Goal: Task Accomplishment & Management: Manage account settings

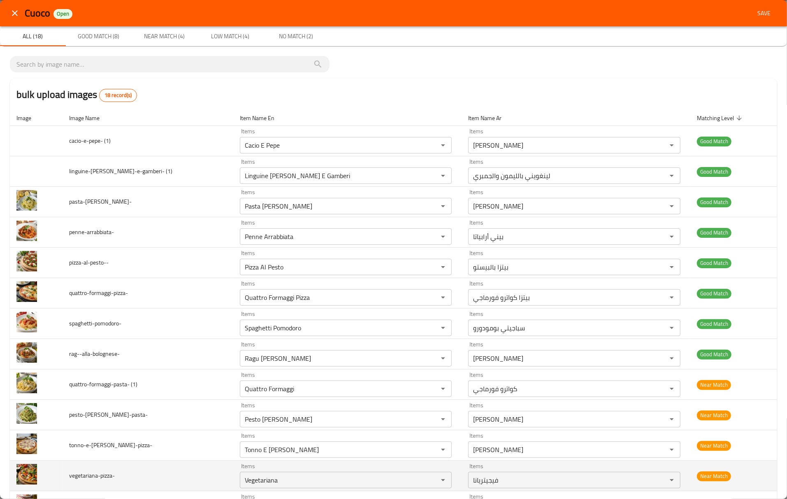
scroll to position [194, 0]
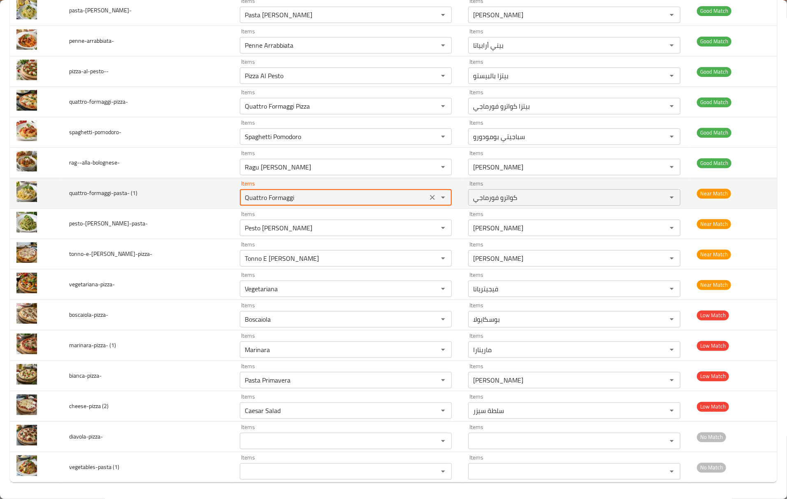
click at [242, 197] on \(1\) "Quattro Formaggi" at bounding box center [333, 198] width 183 height 12
click at [68, 196] on td "quattro-formaggi-pasta- (1)" at bounding box center [148, 193] width 171 height 30
click at [75, 189] on span "quattro-formaggi-pasta- (1)" at bounding box center [103, 193] width 68 height 11
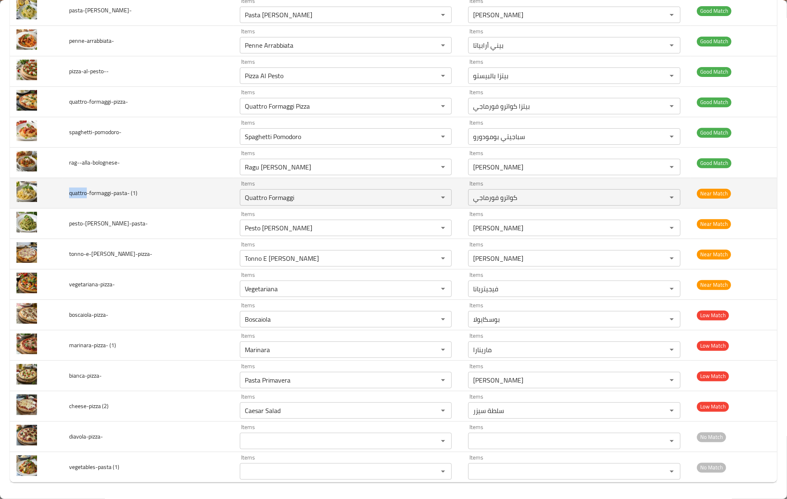
click at [75, 189] on span "quattro-formaggi-pasta- (1)" at bounding box center [103, 193] width 68 height 11
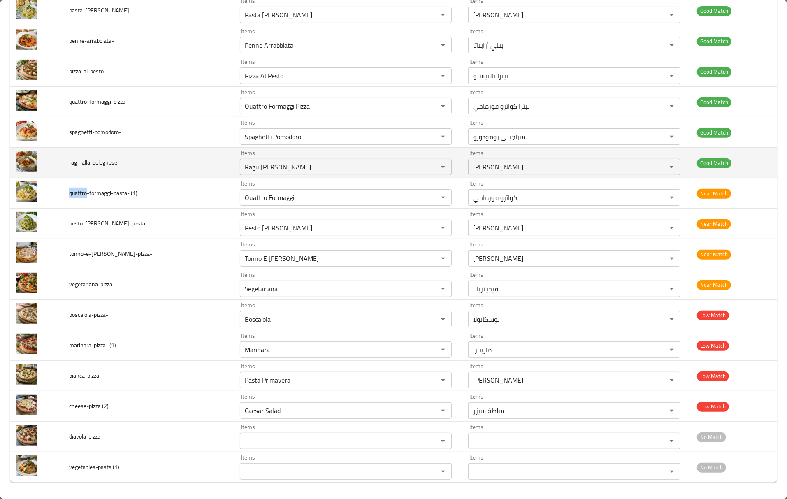
copy span "quattro"
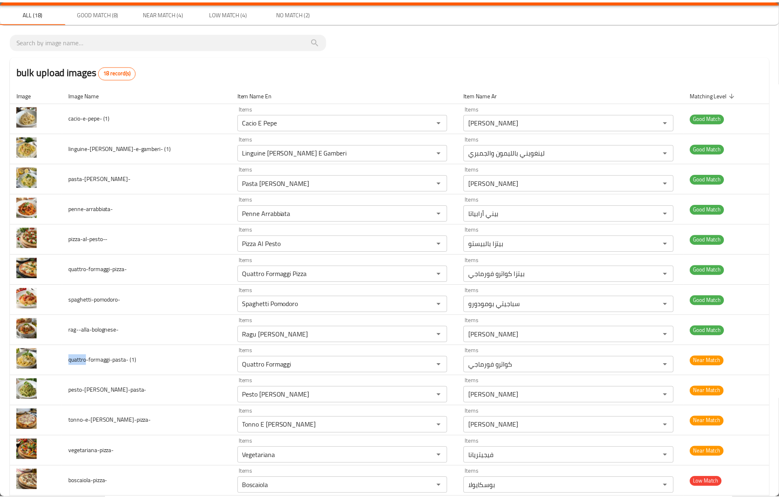
scroll to position [0, 0]
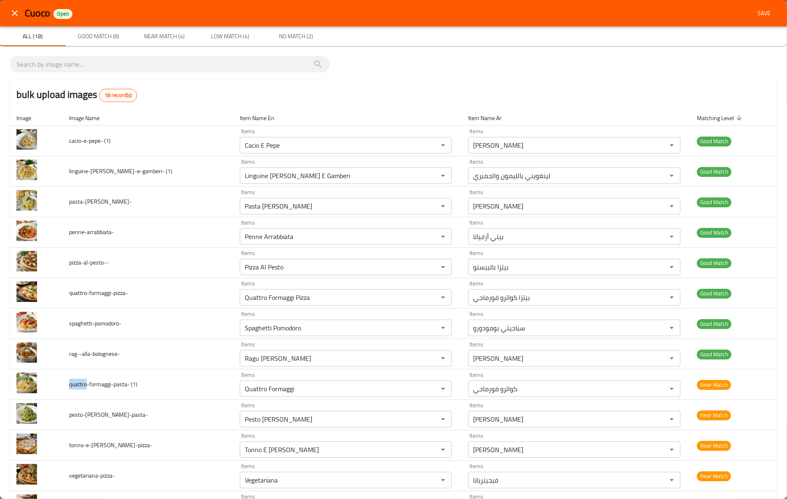
click at [15, 19] on button "close" at bounding box center [15, 13] width 20 height 20
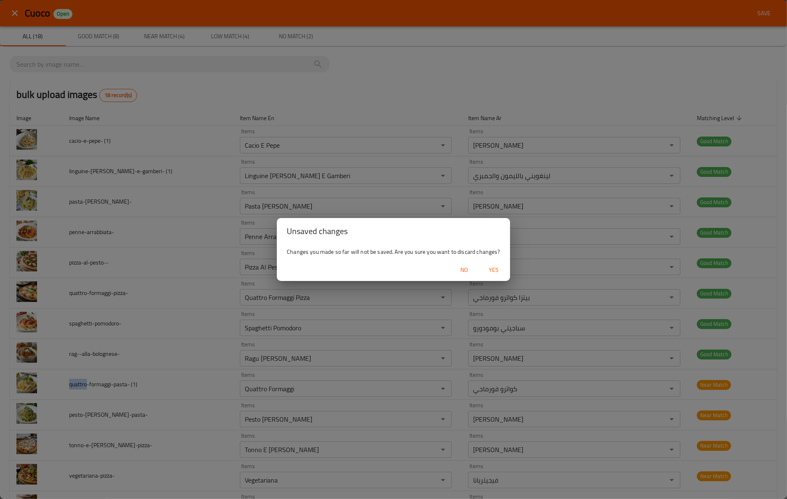
click at [497, 268] on span "Yes" at bounding box center [494, 270] width 20 height 10
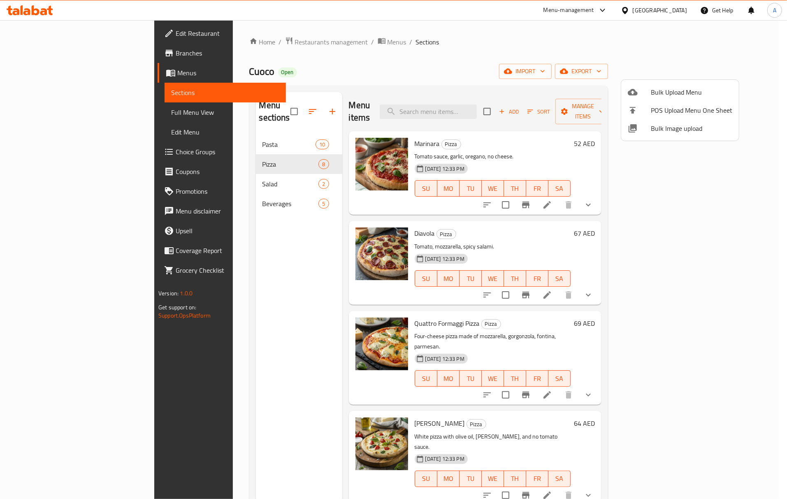
click at [649, 129] on div at bounding box center [639, 128] width 23 height 10
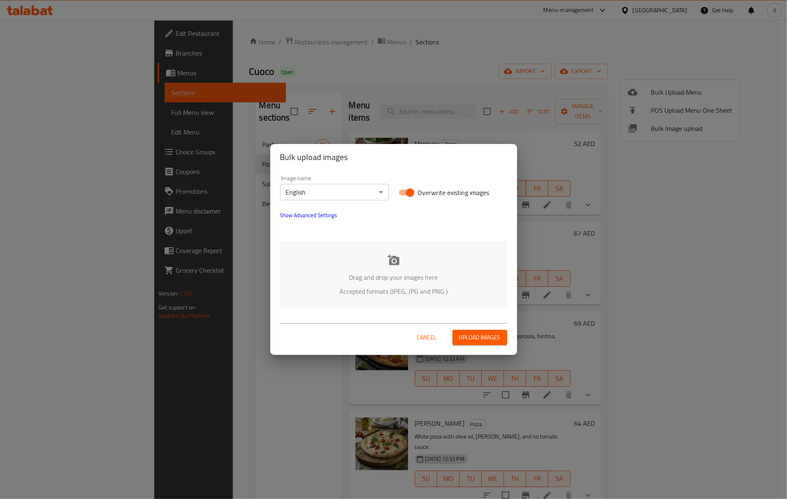
click at [380, 275] on p "Drag and drop your images here" at bounding box center [393, 277] width 202 height 10
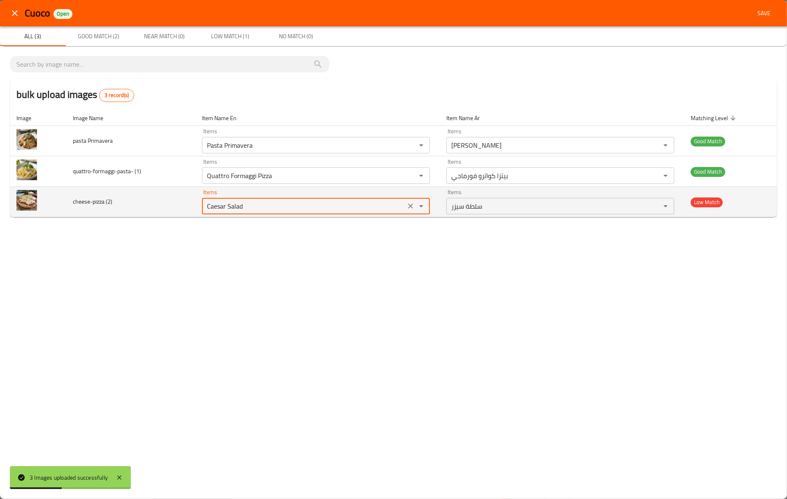
drag, startPoint x: 227, startPoint y: 204, endPoint x: 283, endPoint y: 217, distance: 57.5
click at [283, 217] on td "Items Caesar Salad Items" at bounding box center [317, 202] width 244 height 30
click at [227, 209] on \(2\) "Caesar Salad" at bounding box center [303, 206] width 199 height 12
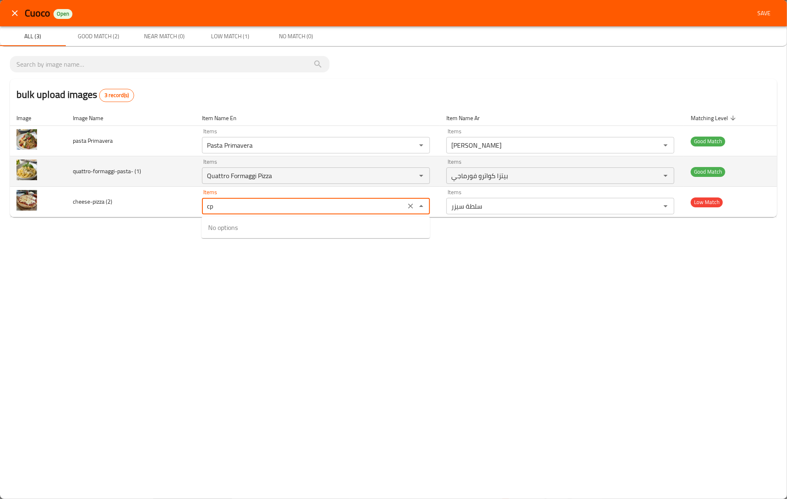
type \(2\) "c"
type \(2\) "p"
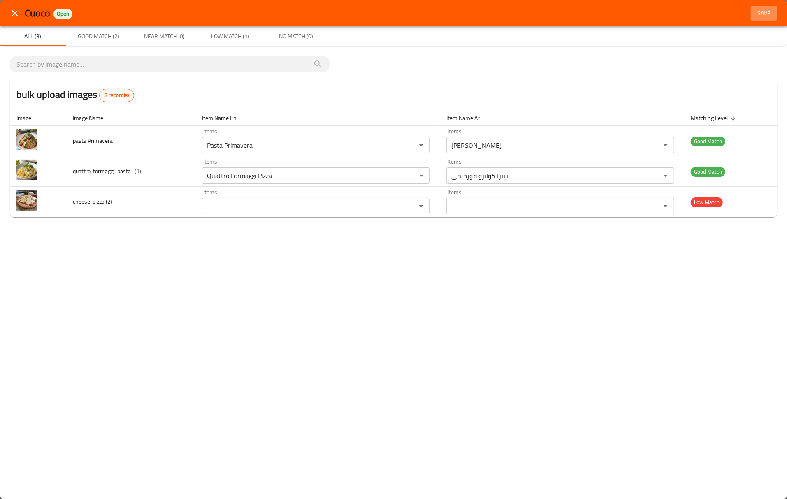
click at [767, 12] on span "Save" at bounding box center [764, 13] width 20 height 10
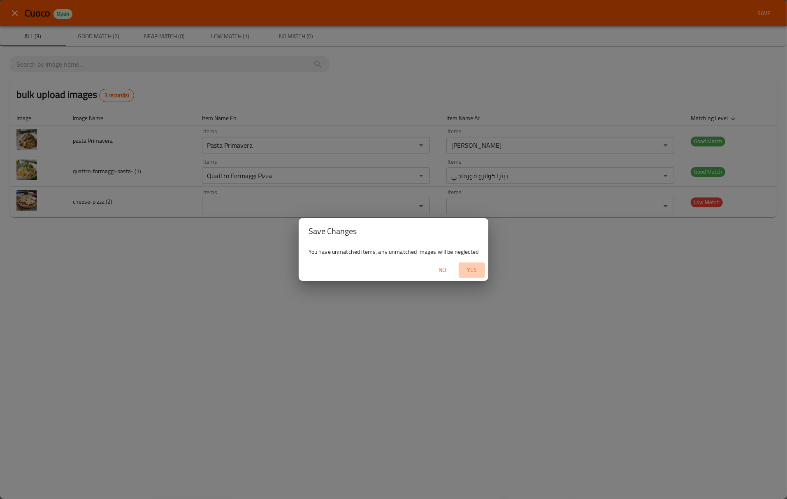
click at [476, 273] on span "Yes" at bounding box center [472, 270] width 20 height 10
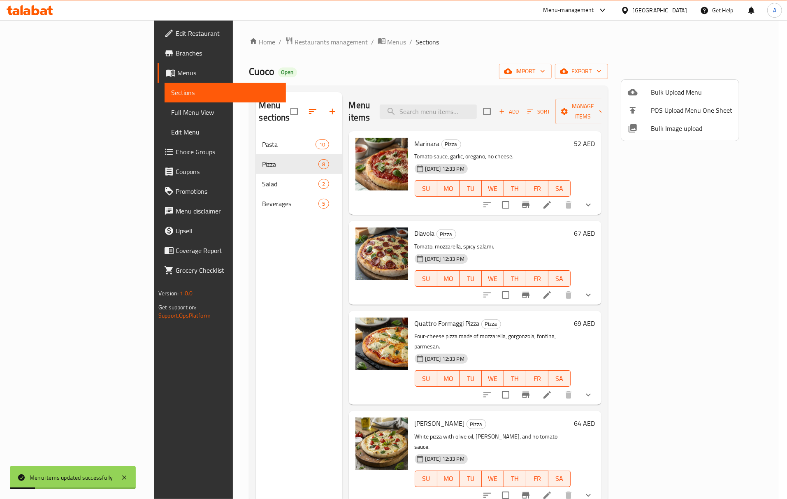
click at [374, 286] on div at bounding box center [393, 249] width 787 height 499
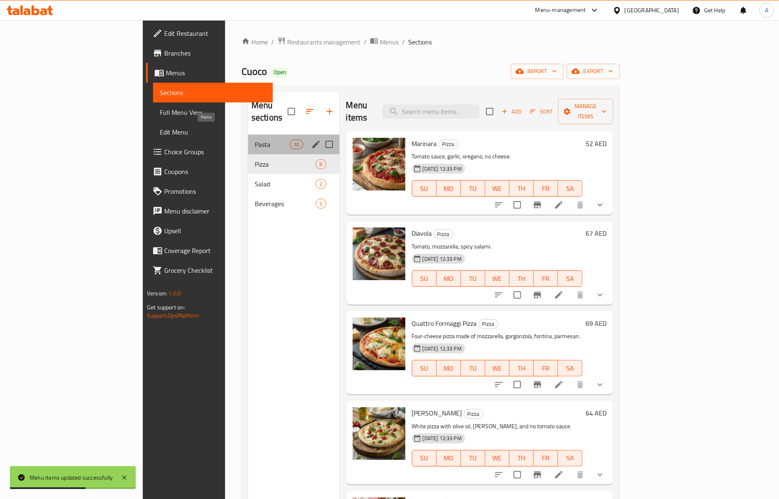
click at [255, 139] on span "Pasta" at bounding box center [272, 144] width 35 height 10
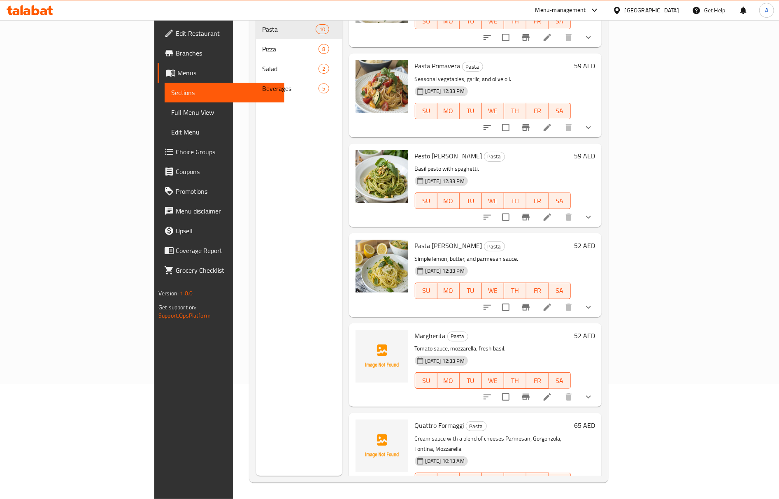
scroll to position [420, 0]
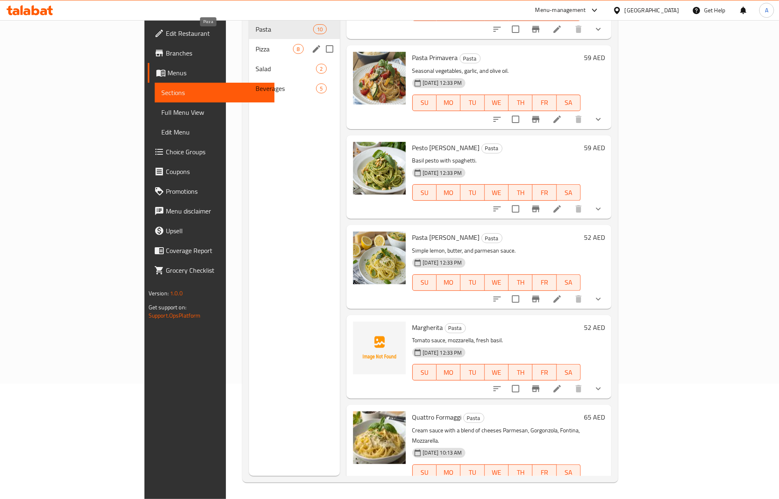
drag, startPoint x: 199, startPoint y: 38, endPoint x: 204, endPoint y: 43, distance: 6.7
click at [255, 44] on span "Pizza" at bounding box center [273, 49] width 37 height 10
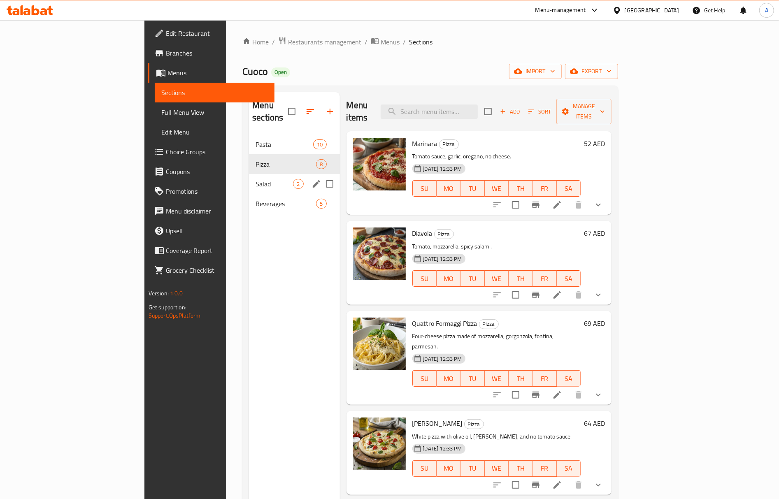
click at [249, 178] on div "Salad 2" at bounding box center [294, 184] width 90 height 20
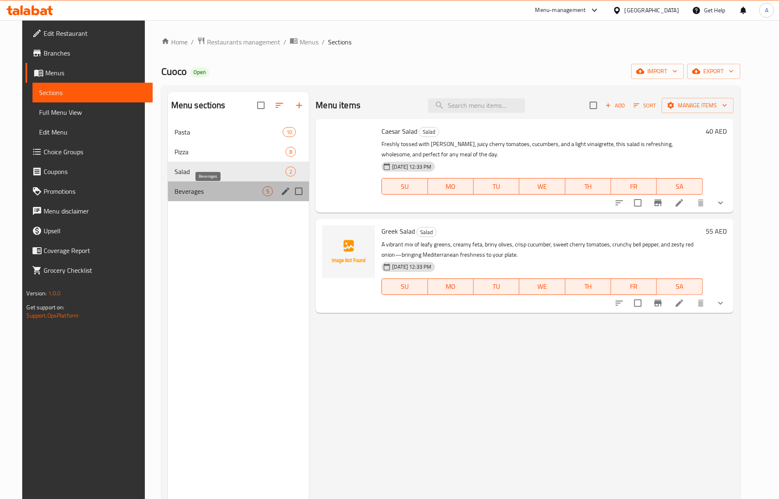
click at [174, 193] on span "Beverages" at bounding box center [218, 191] width 88 height 10
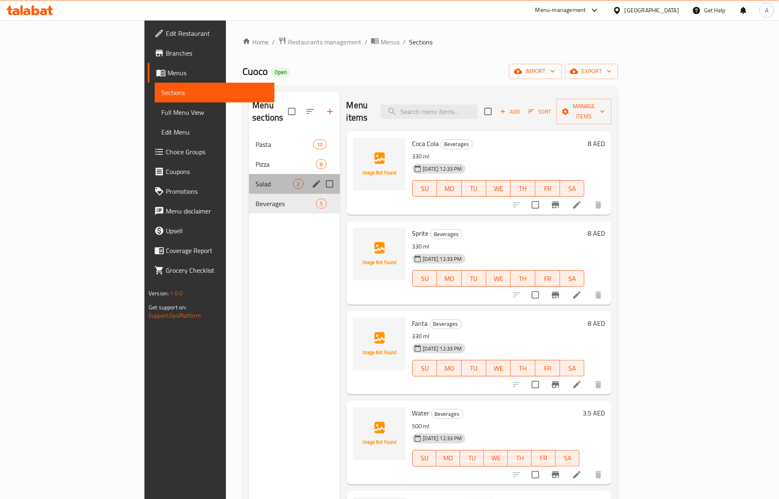
click at [255, 179] on span "Salad" at bounding box center [273, 184] width 37 height 10
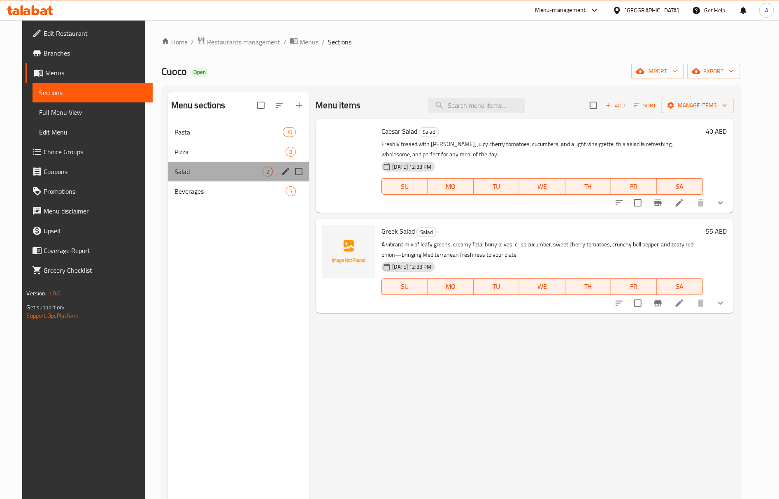
click at [250, 163] on div "Salad 2" at bounding box center [238, 172] width 141 height 20
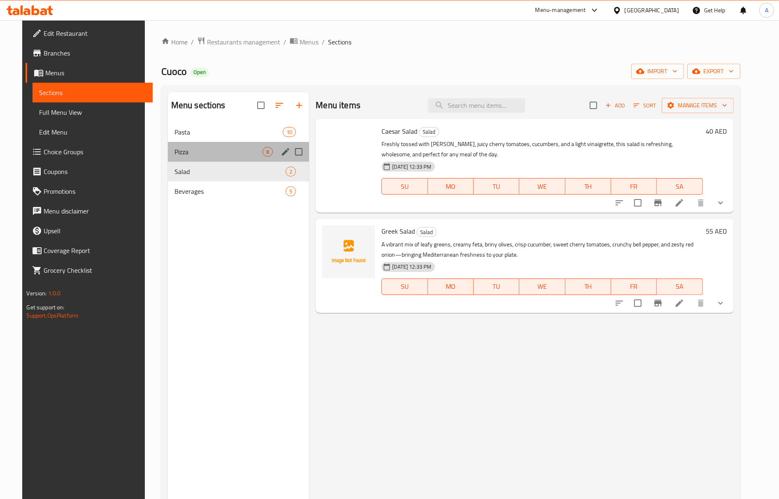
click at [249, 157] on div "Pizza 8" at bounding box center [238, 152] width 141 height 20
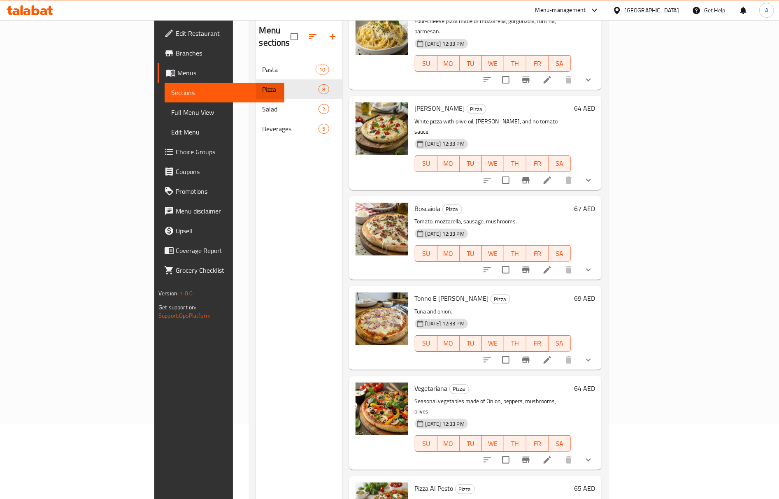
scroll to position [116, 0]
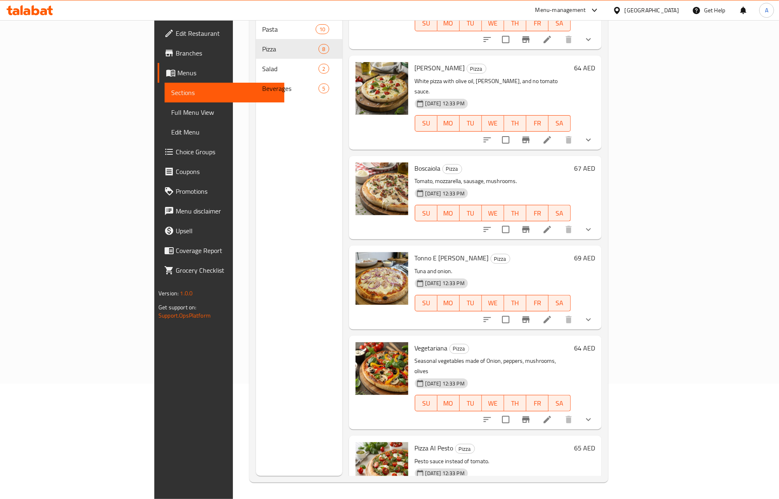
click at [667, 11] on div "United Arab Emirates" at bounding box center [651, 10] width 54 height 9
click at [505, 76] on p "White pizza with olive oil, rosemary, and no tomato sauce." at bounding box center [493, 86] width 156 height 21
click at [665, 12] on div "United Arab Emirates" at bounding box center [651, 10] width 54 height 9
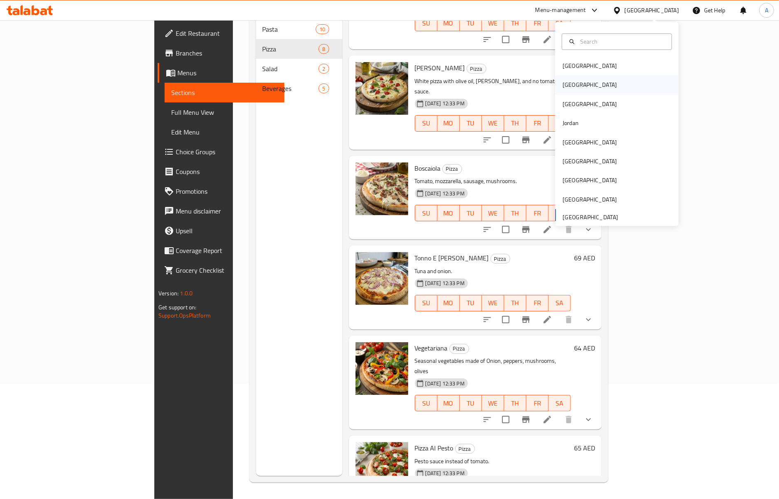
click at [563, 84] on div "[GEOGRAPHIC_DATA]" at bounding box center [589, 85] width 54 height 9
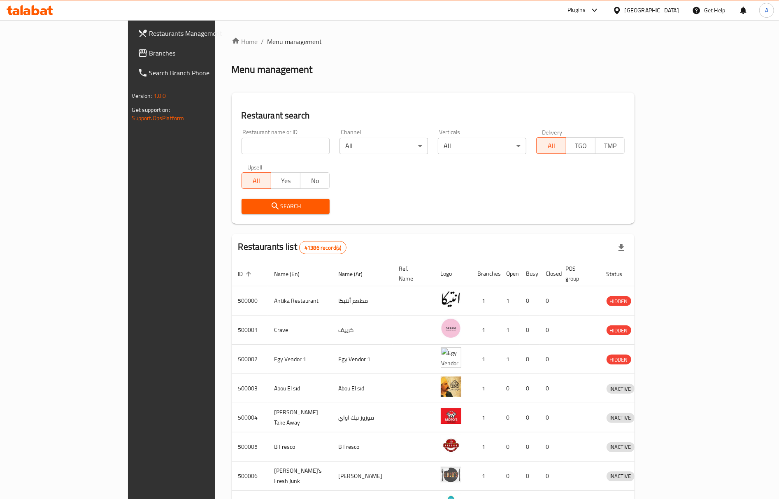
click at [328, 70] on div "Menu management" at bounding box center [433, 69] width 403 height 13
click at [619, 12] on icon at bounding box center [617, 10] width 6 height 7
click at [565, 171] on div "Qatar" at bounding box center [589, 177] width 67 height 19
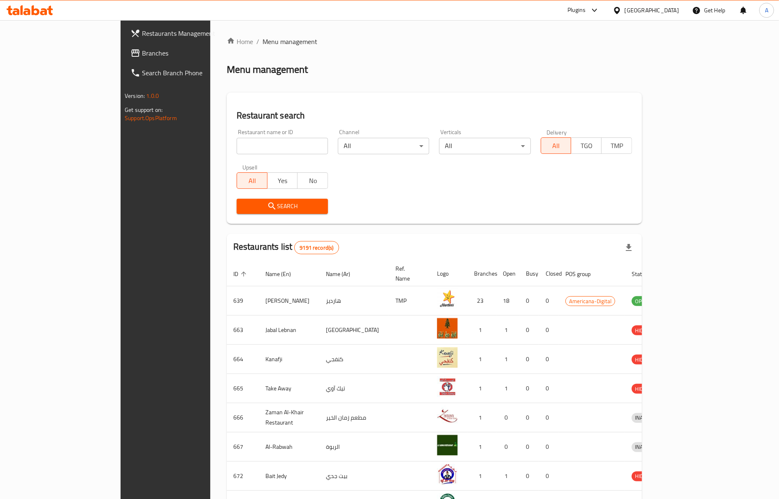
click at [124, 46] on link "Branches" at bounding box center [187, 53] width 127 height 20
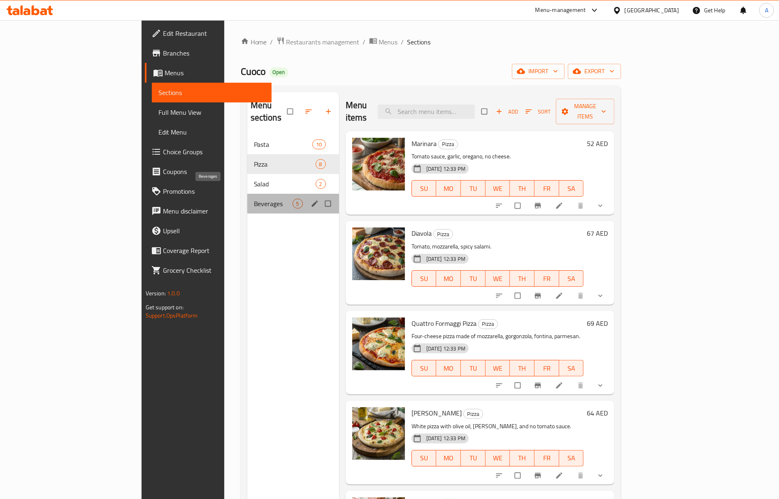
click at [254, 199] on span "Beverages" at bounding box center [273, 204] width 39 height 10
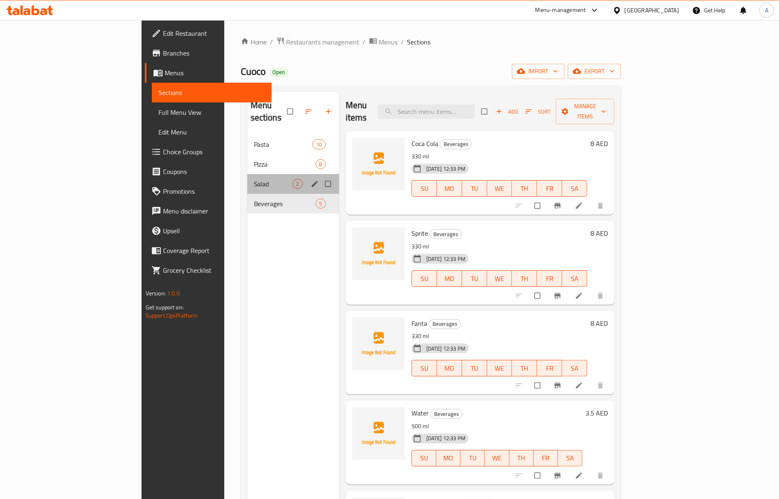
click at [247, 177] on div "Salad 2" at bounding box center [293, 184] width 92 height 20
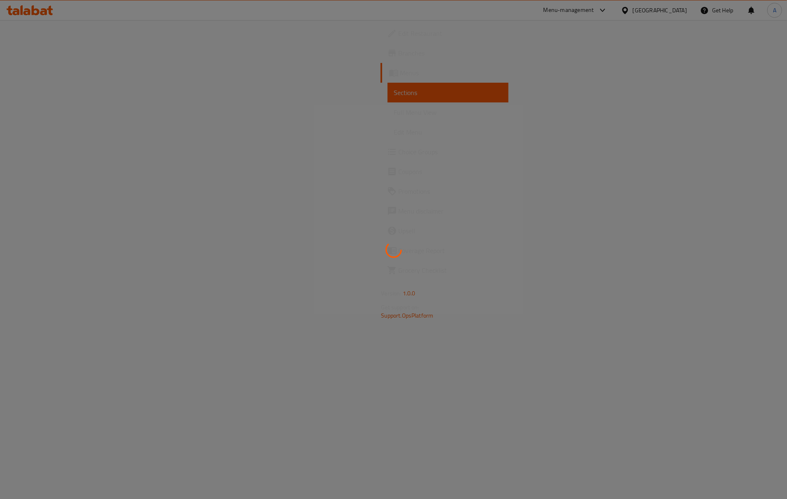
click at [459, 76] on div at bounding box center [393, 249] width 787 height 499
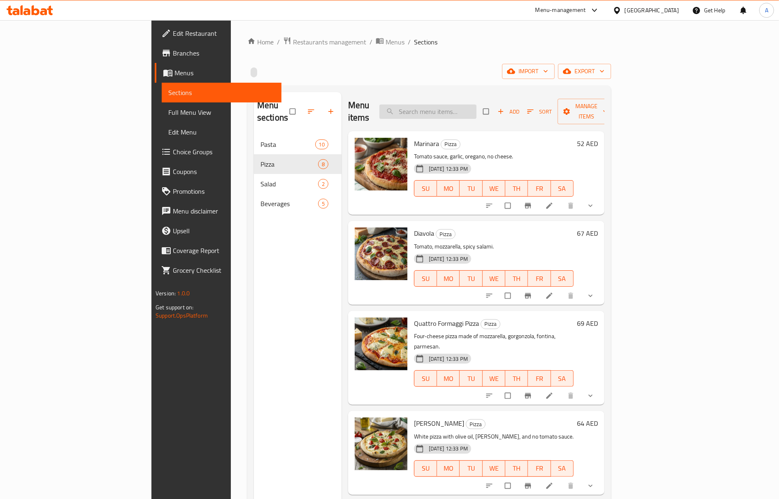
click at [468, 109] on input "search" at bounding box center [427, 111] width 97 height 14
paste input "quattro"
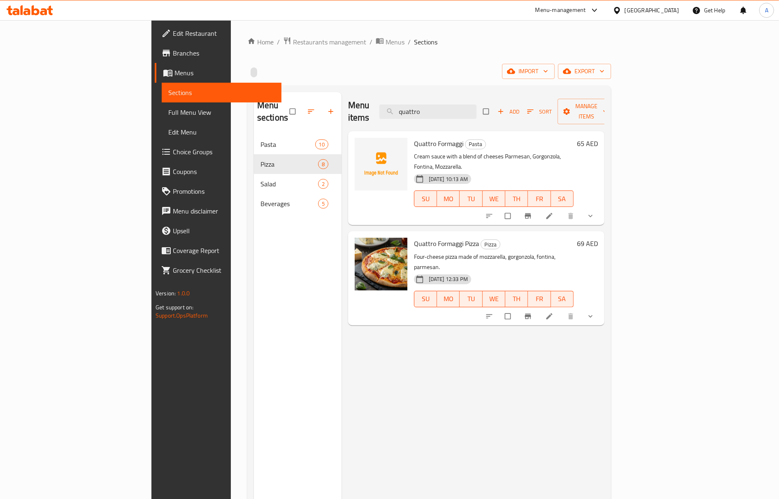
type input "quattro"
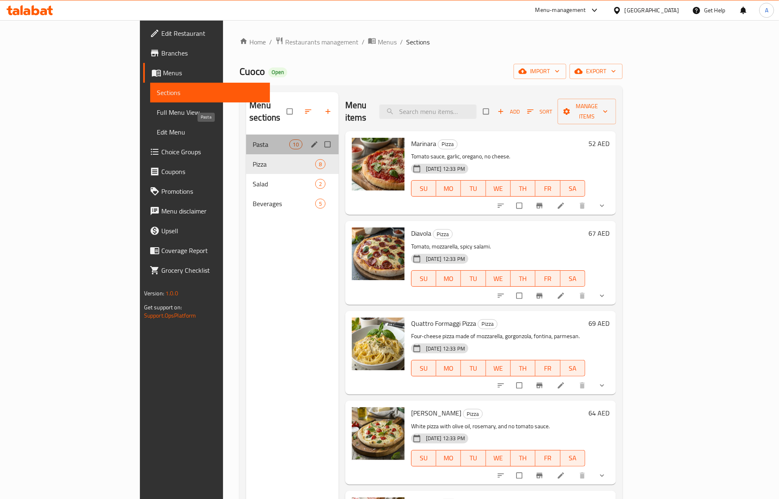
click at [253, 139] on span "Pasta" at bounding box center [271, 144] width 36 height 10
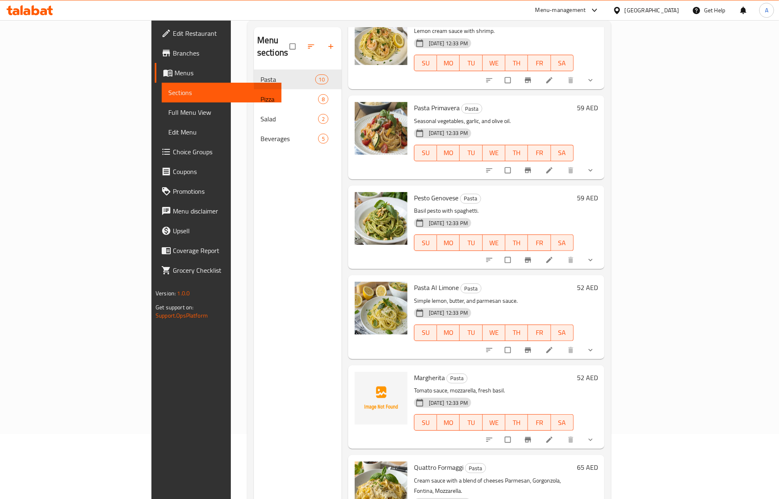
scroll to position [116, 0]
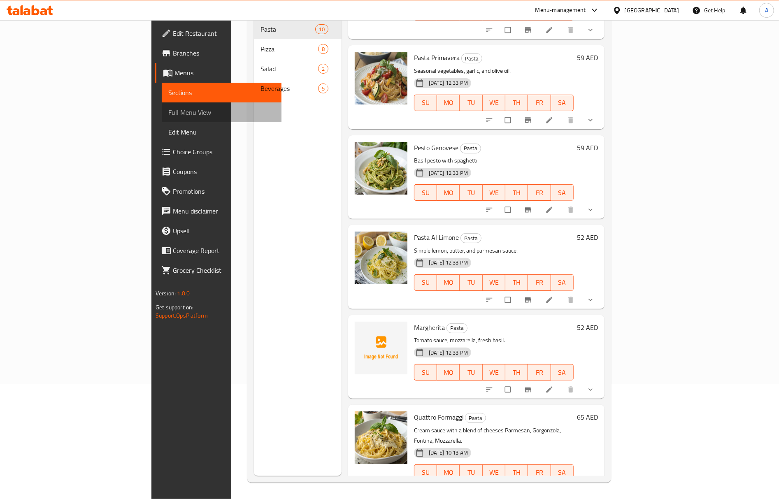
drag, startPoint x: 62, startPoint y: 111, endPoint x: 592, endPoint y: 0, distance: 542.0
click at [168, 111] on span "Full Menu View" at bounding box center [221, 112] width 107 height 10
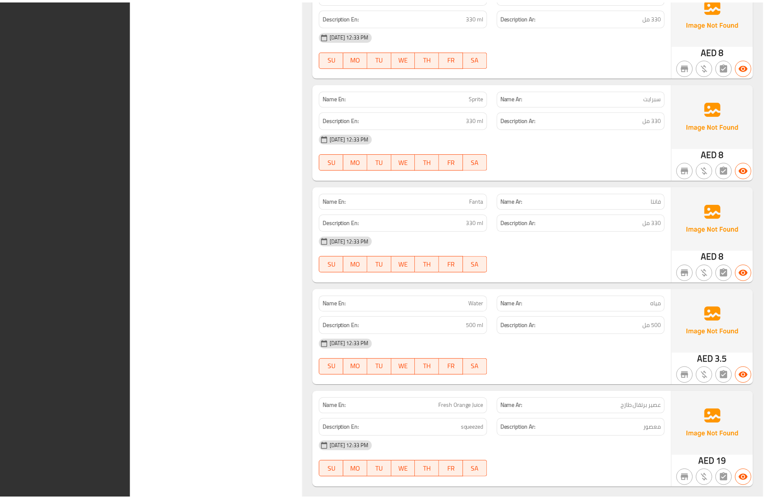
scroll to position [3361, 0]
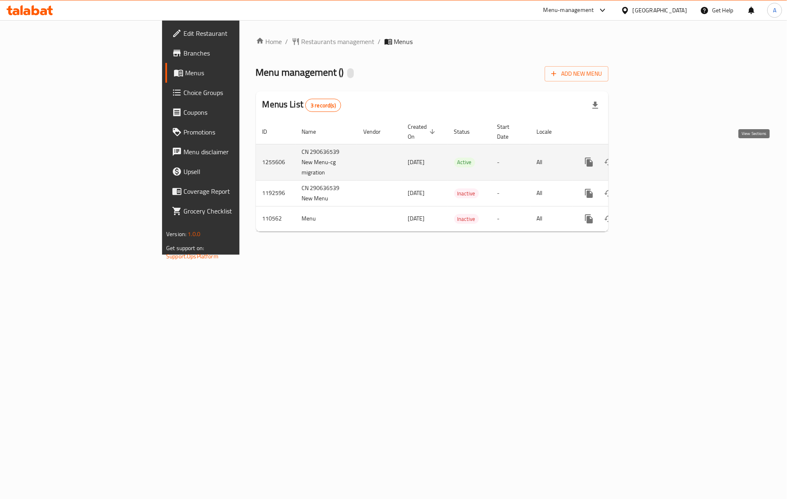
click at [653, 157] on icon "enhanced table" at bounding box center [648, 162] width 10 height 10
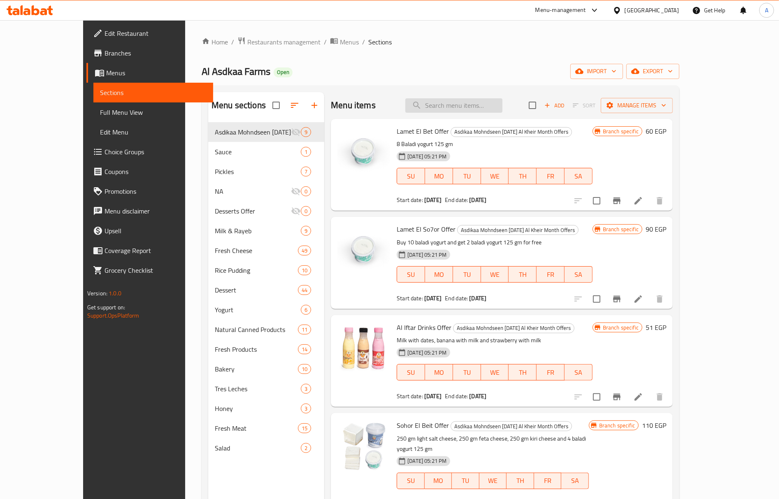
click at [469, 100] on input "search" at bounding box center [453, 105] width 97 height 14
paste input "604507"
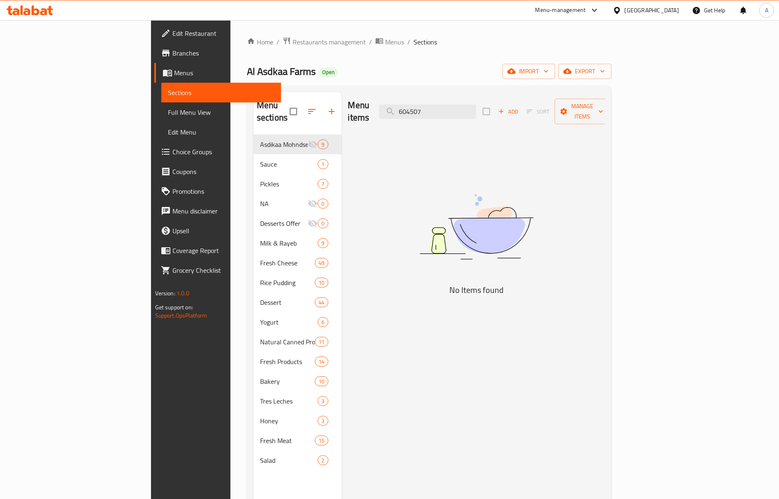
drag, startPoint x: 486, startPoint y: 104, endPoint x: 348, endPoint y: 114, distance: 138.6
click at [348, 114] on div "Menu items 604507 Add Sort Manage items" at bounding box center [476, 111] width 257 height 39
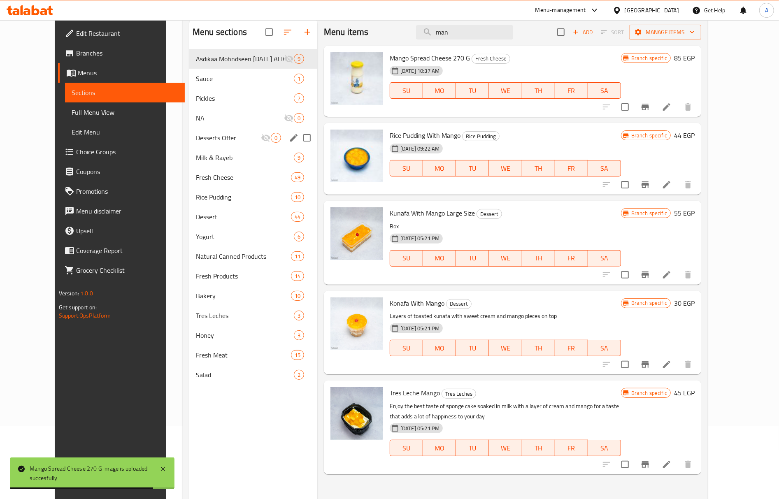
scroll to position [61, 0]
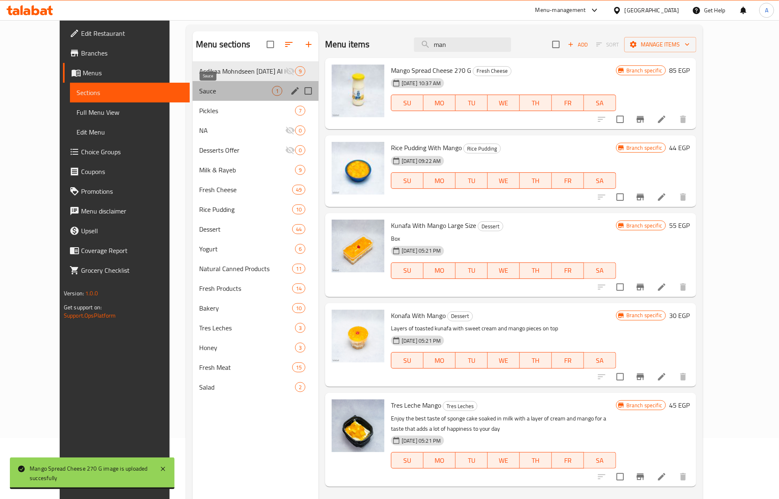
click at [199, 87] on span "Sauce" at bounding box center [235, 91] width 73 height 10
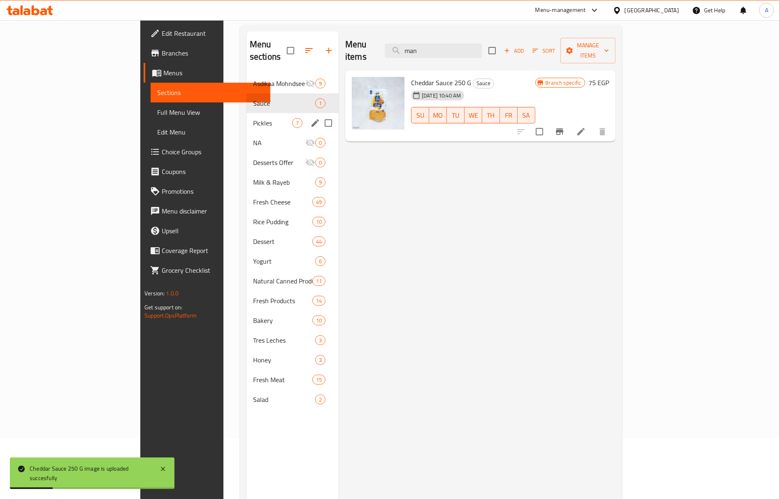
click at [246, 133] on div "NA 0" at bounding box center [292, 143] width 92 height 20
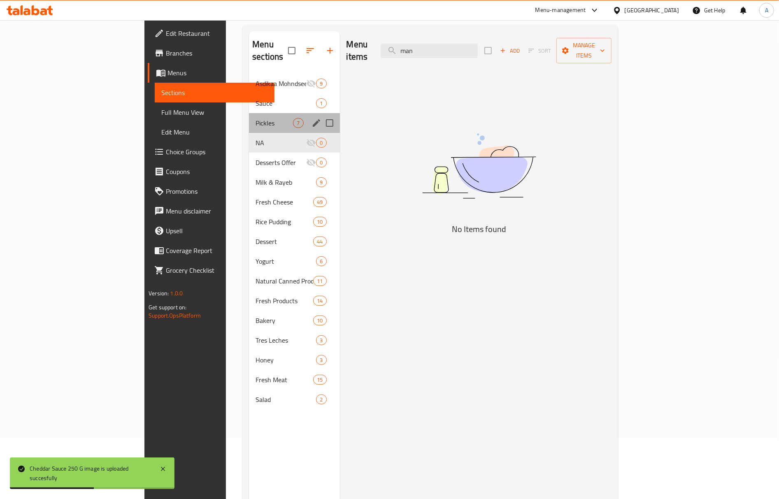
click at [249, 113] on div "Pickles 7" at bounding box center [294, 123] width 90 height 20
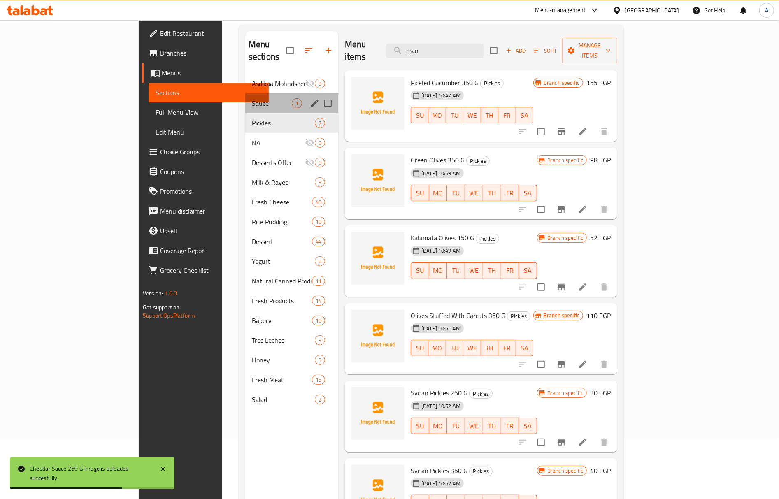
click at [245, 93] on div "Sauce 1" at bounding box center [291, 103] width 93 height 20
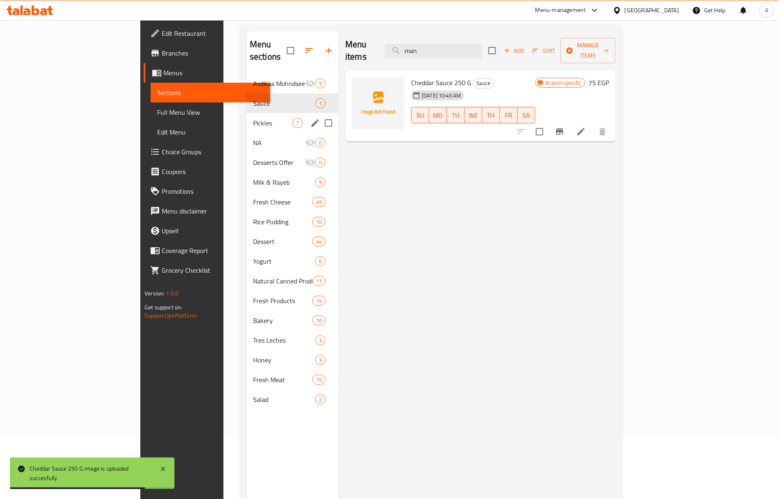
click at [246, 113] on div "Pickles 7" at bounding box center [292, 123] width 92 height 20
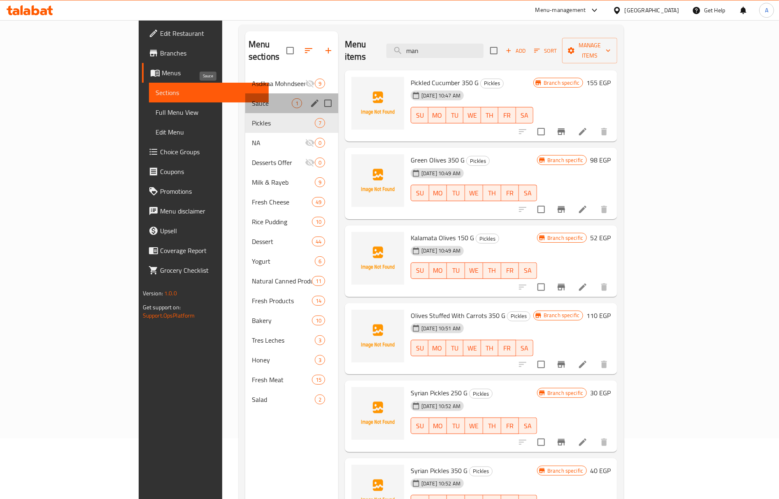
click at [252, 98] on span "Sauce" at bounding box center [272, 103] width 40 height 10
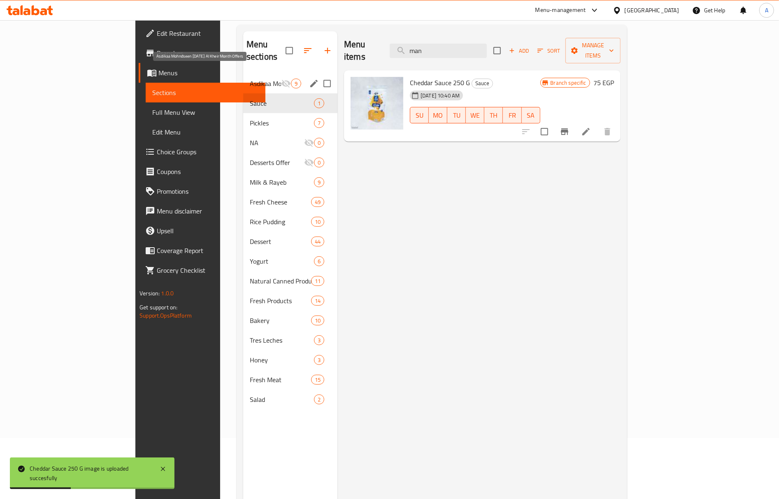
click at [250, 79] on span "Asdikaa Mohndseen [DATE] Al Kheir Month Offers" at bounding box center [265, 84] width 31 height 10
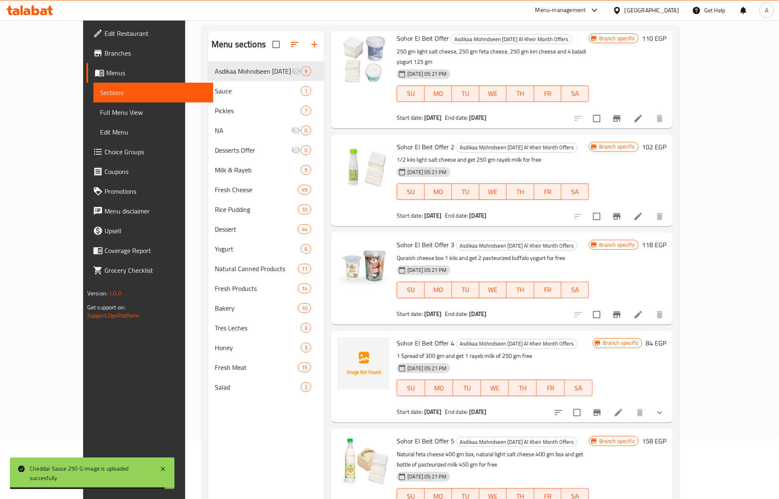
scroll to position [404, 0]
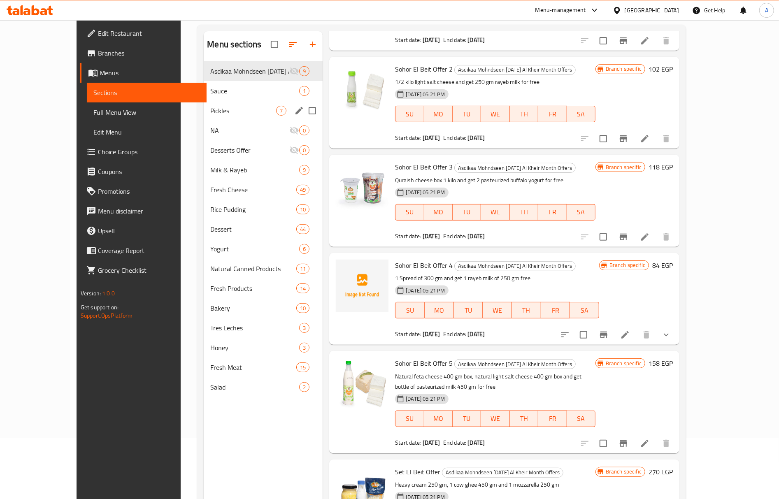
click at [219, 101] on div "Pickles 7" at bounding box center [263, 111] width 119 height 20
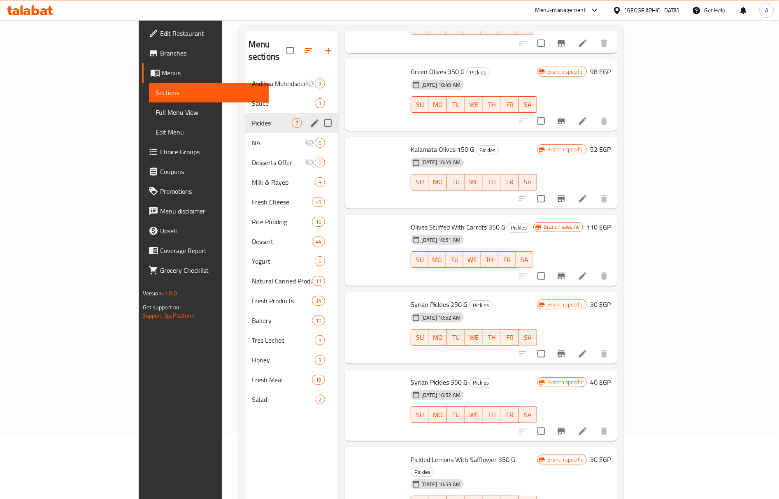
scroll to position [64, 0]
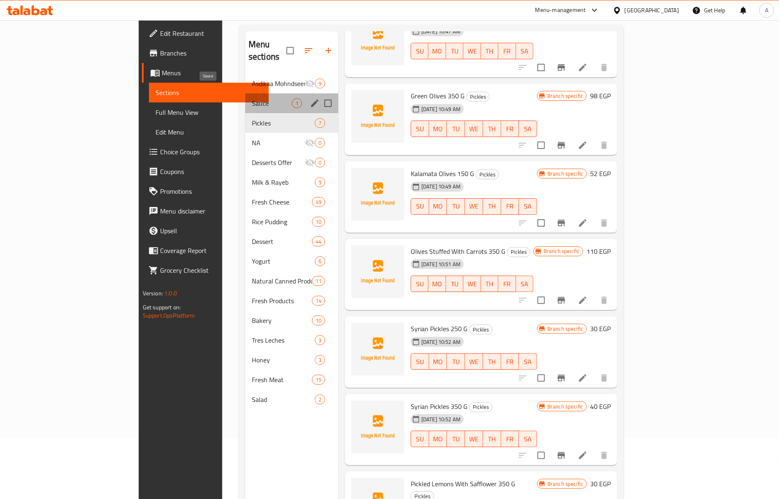
click at [252, 98] on span "Sauce" at bounding box center [272, 103] width 40 height 10
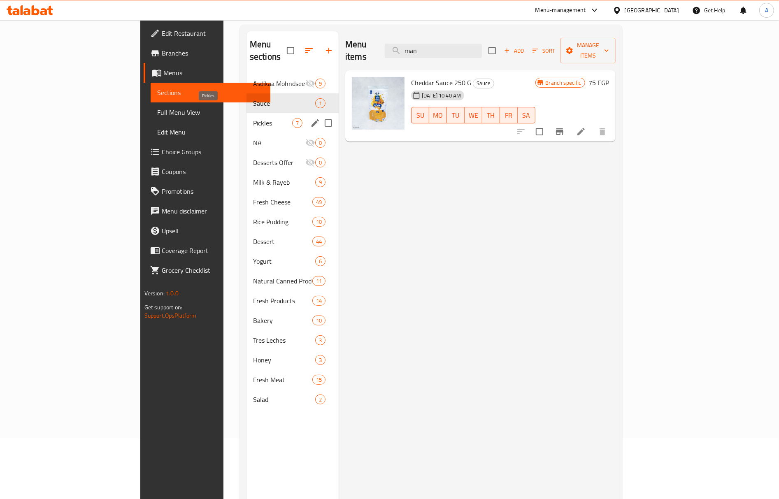
click at [253, 118] on span "Pickles" at bounding box center [272, 123] width 39 height 10
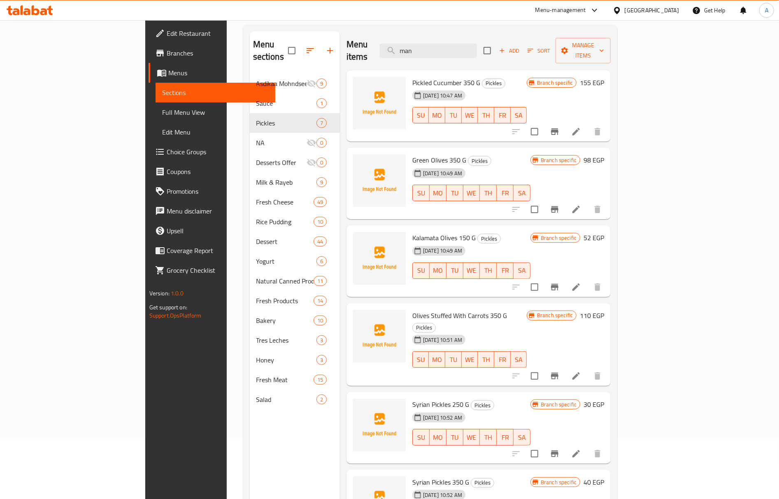
click at [419, 76] on span "Pickled Cucumber 350 G" at bounding box center [446, 82] width 68 height 12
copy span "Cucumber"
drag, startPoint x: 456, startPoint y: 51, endPoint x: 432, endPoint y: 50, distance: 24.3
click at [432, 50] on div "Menu items man Add Sort Manage items" at bounding box center [478, 50] width 264 height 39
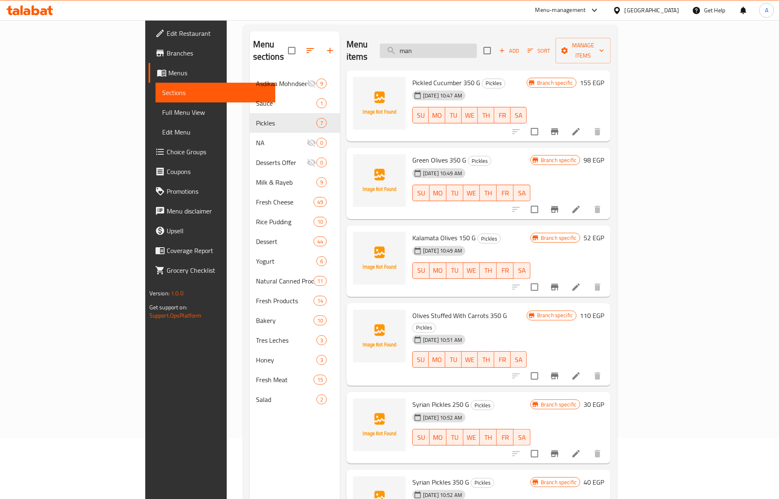
click at [477, 46] on input "man" at bounding box center [428, 51] width 97 height 14
paste input "Cucumber"
click at [477, 46] on input "Cucumber" at bounding box center [428, 51] width 97 height 14
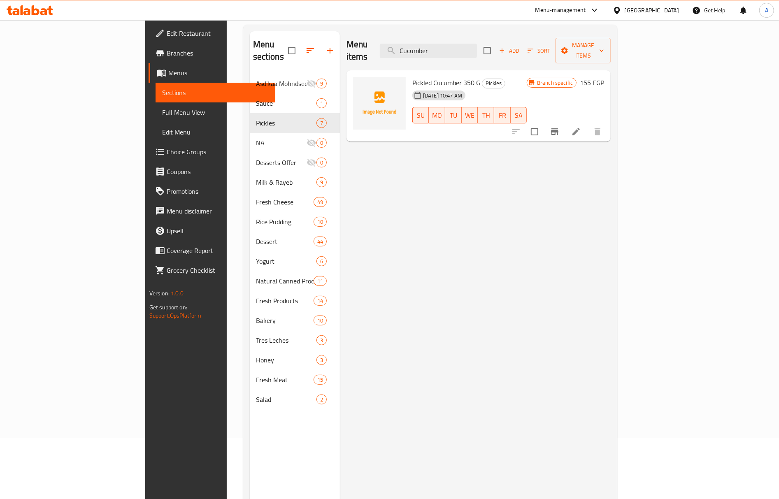
type input "Cucumber"
click at [580, 128] on icon at bounding box center [575, 131] width 7 height 7
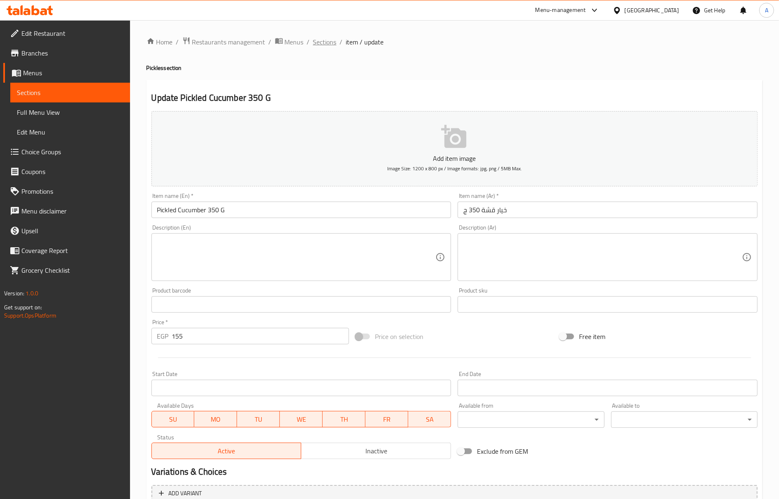
click at [328, 40] on span "Sections" at bounding box center [324, 42] width 23 height 10
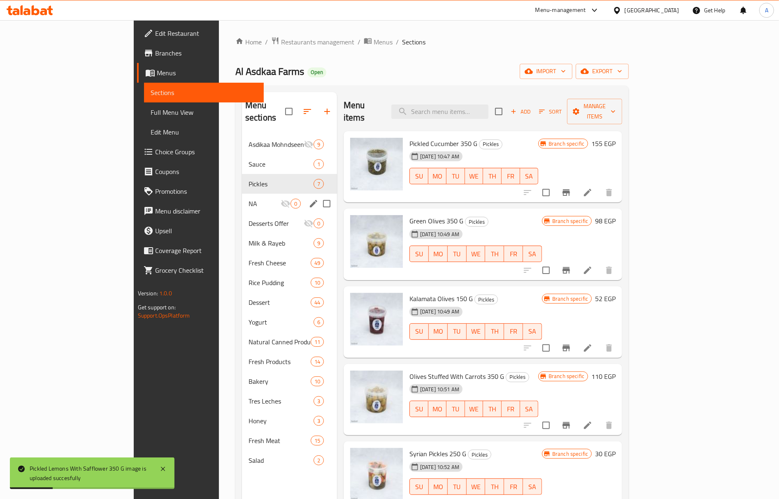
click at [280, 199] on icon "Menu sections" at bounding box center [285, 204] width 10 height 10
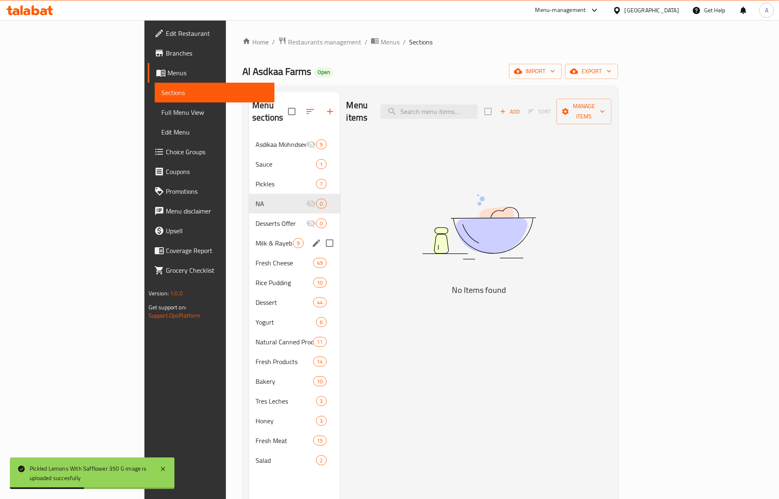
click at [249, 233] on div "Milk & Rayeb 9" at bounding box center [294, 243] width 90 height 20
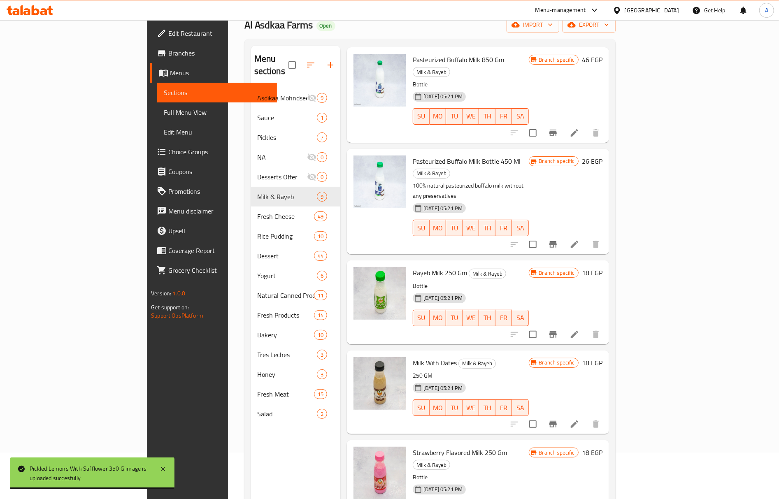
scroll to position [116, 0]
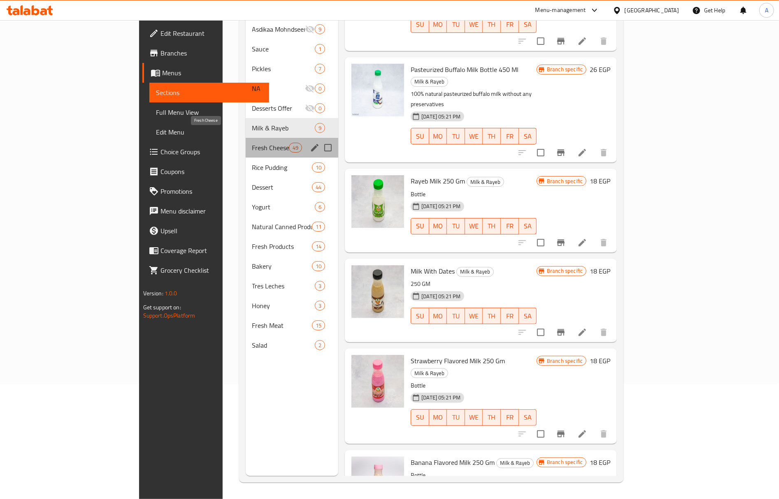
click at [252, 143] on span "Fresh Cheese" at bounding box center [270, 148] width 37 height 10
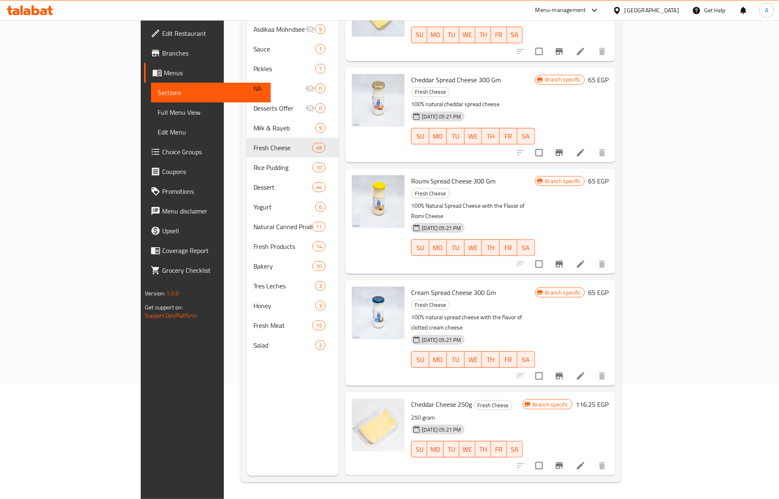
scroll to position [3825, 0]
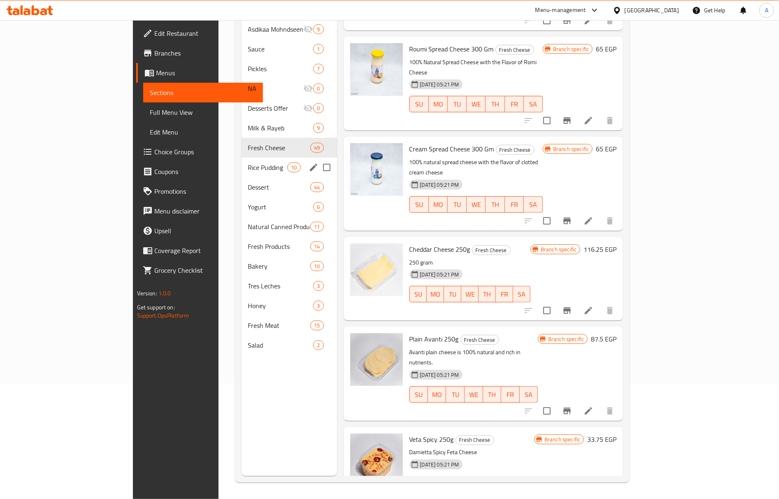
click at [248, 162] on span "Rice Pudding" at bounding box center [267, 167] width 39 height 10
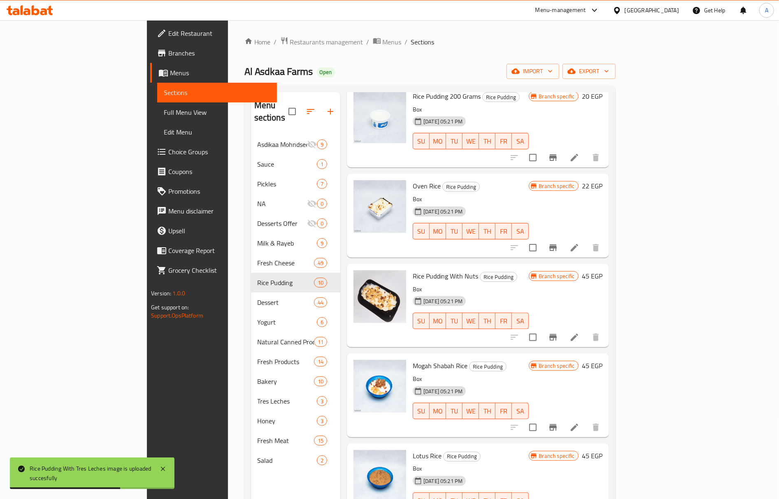
scroll to position [395, 0]
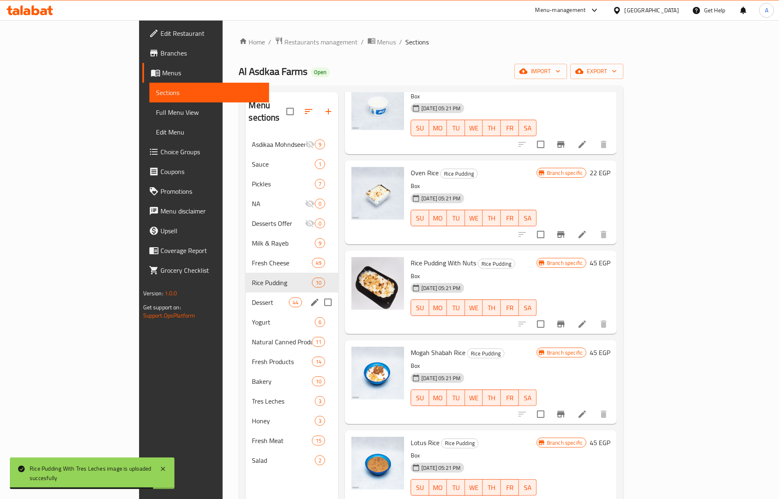
click at [246, 292] on div "Dessert 44" at bounding box center [292, 302] width 93 height 20
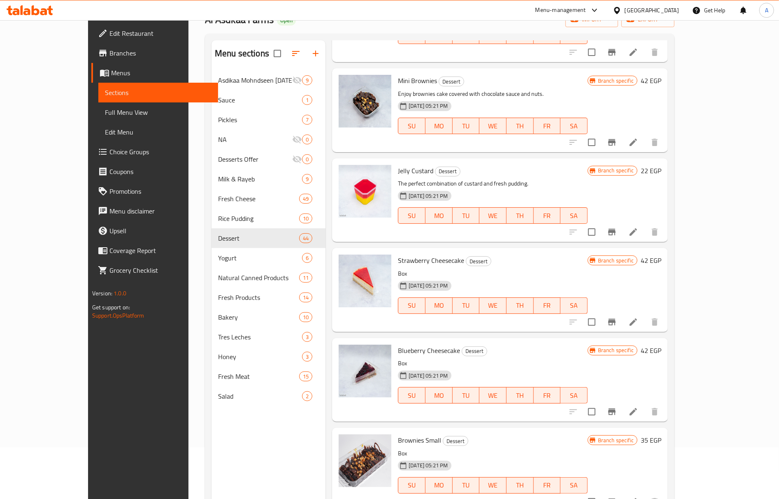
scroll to position [116, 0]
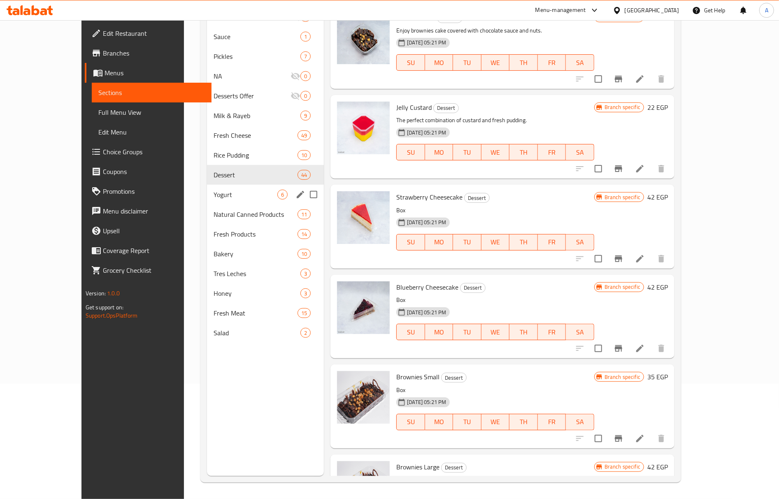
click at [213, 196] on span "Yogurt" at bounding box center [245, 195] width 64 height 10
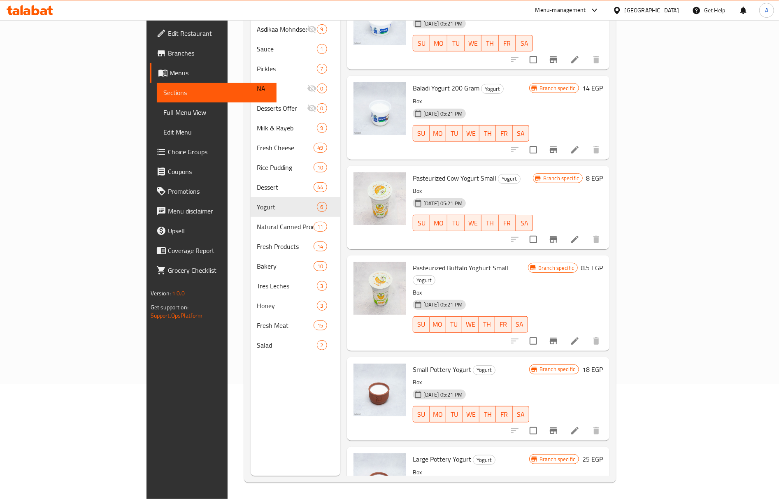
scroll to position [60, 0]
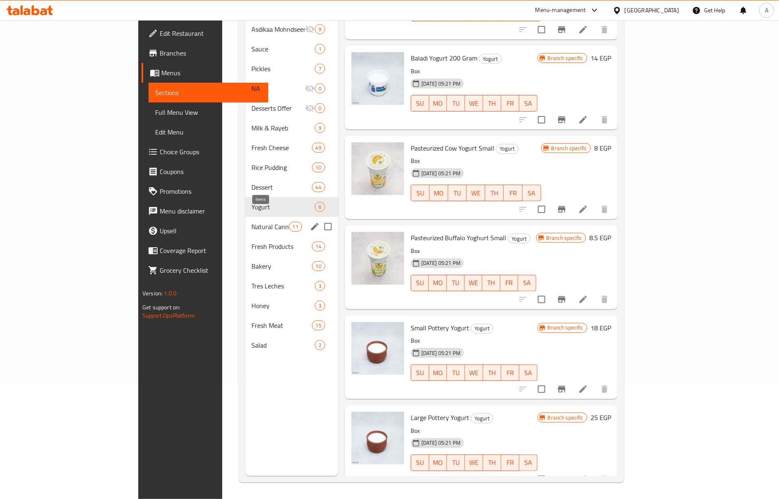
click at [289, 223] on span "11" at bounding box center [295, 227] width 12 height 8
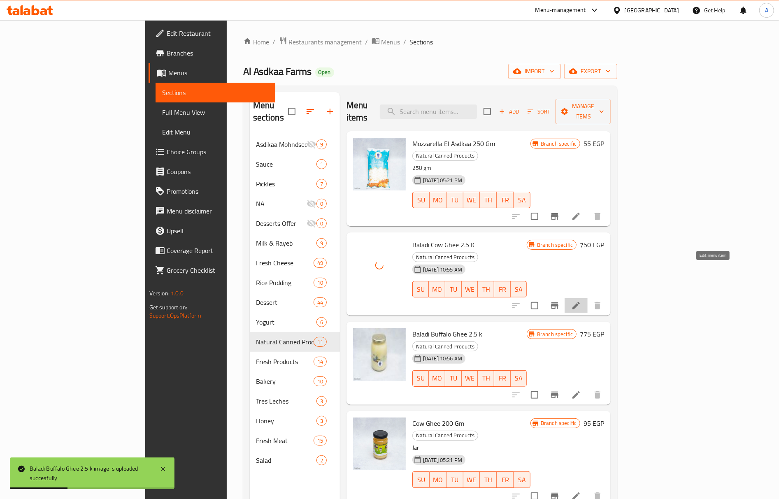
click at [581, 301] on icon at bounding box center [576, 306] width 10 height 10
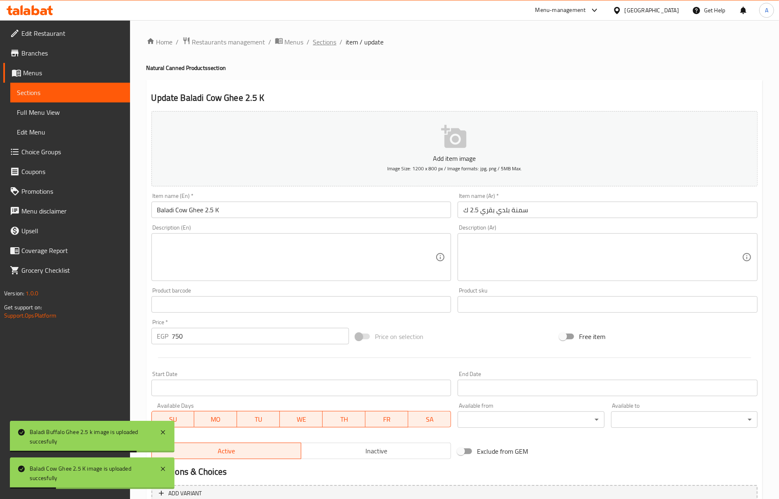
click at [322, 43] on span "Sections" at bounding box center [324, 42] width 23 height 10
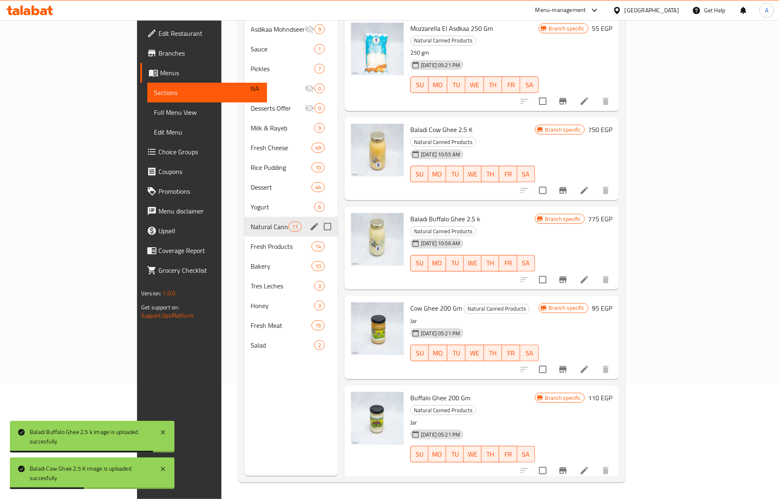
click at [251, 222] on span "Natural Canned Products" at bounding box center [269, 227] width 37 height 10
click at [251, 241] on span "Fresh Products" at bounding box center [269, 246] width 37 height 10
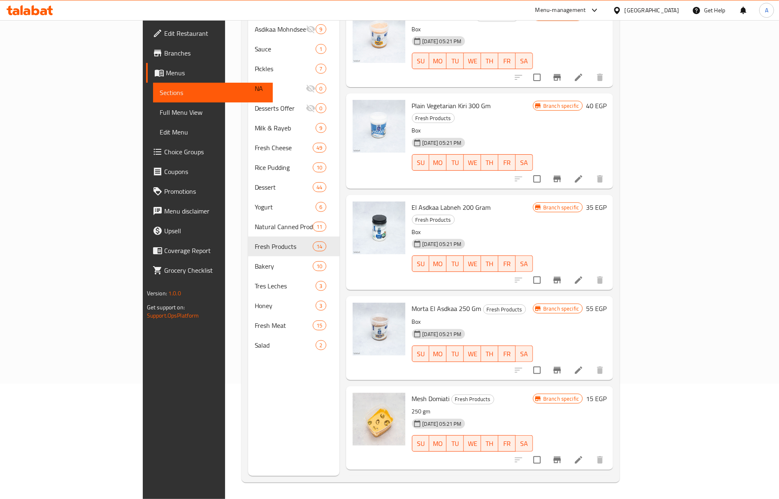
scroll to position [742, 0]
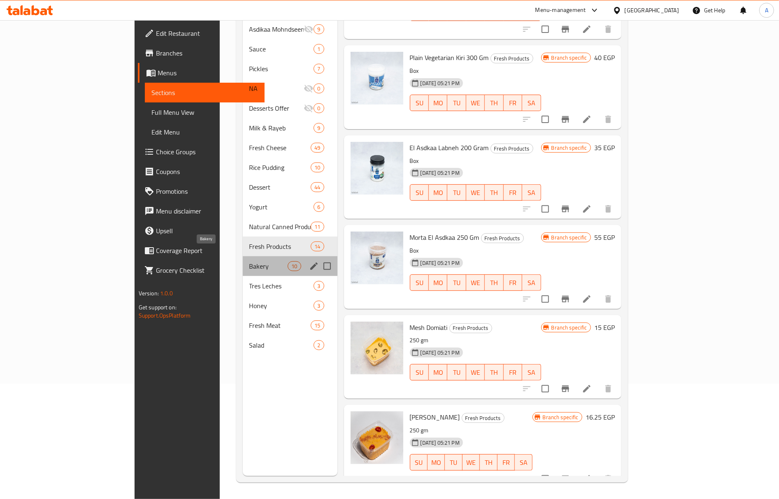
click at [249, 261] on span "Bakery" at bounding box center [268, 266] width 39 height 10
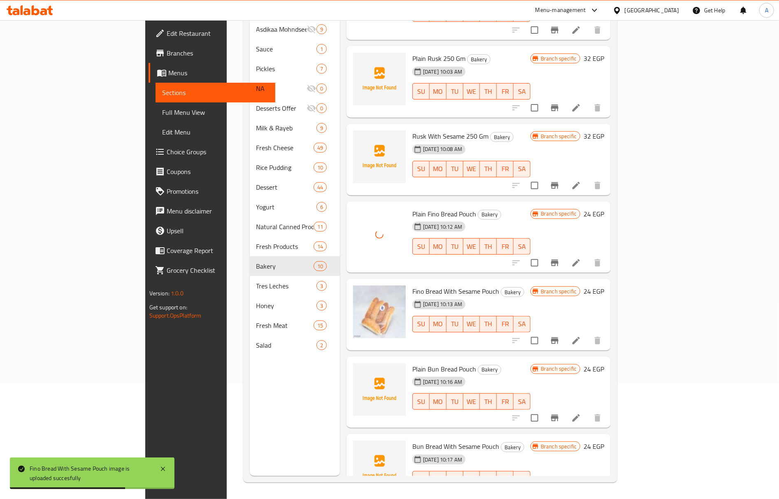
scroll to position [5, 0]
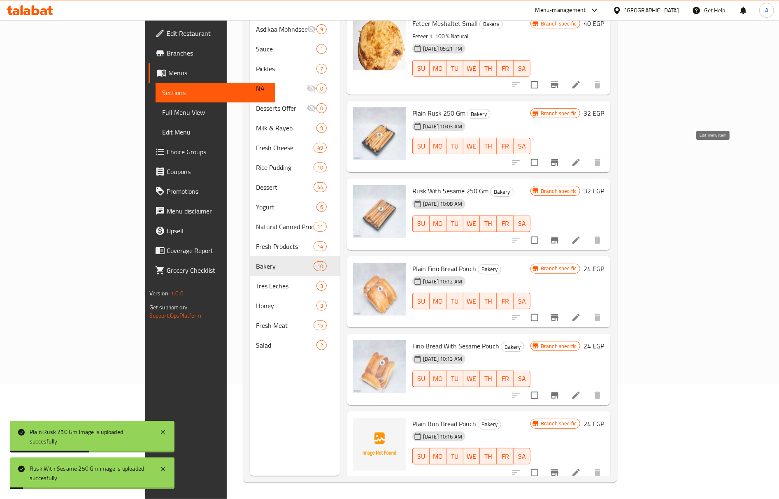
click at [581, 158] on icon at bounding box center [576, 163] width 10 height 10
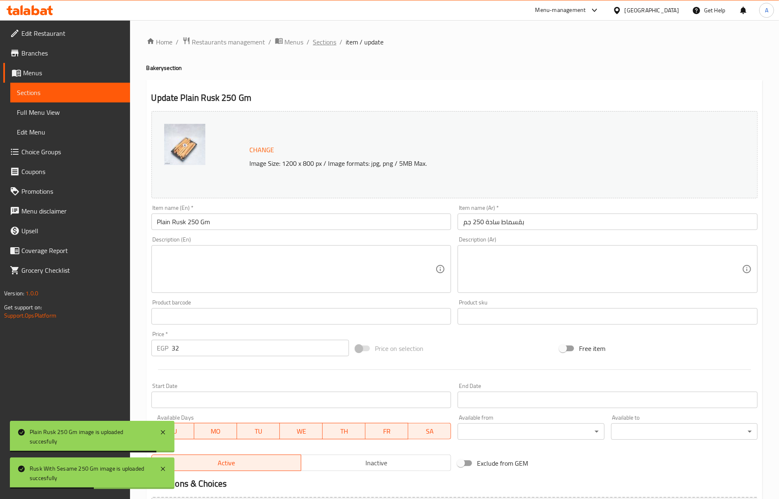
click at [327, 42] on span "Sections" at bounding box center [324, 42] width 23 height 10
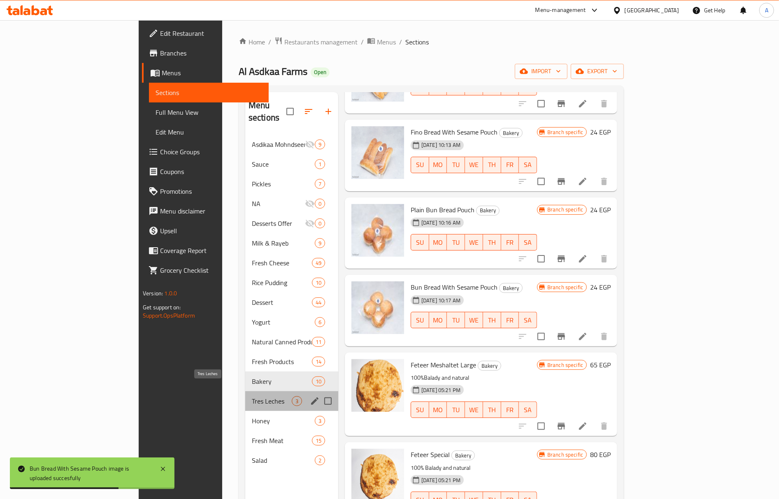
click at [252, 396] on span "Tres Leches" at bounding box center [272, 401] width 40 height 10
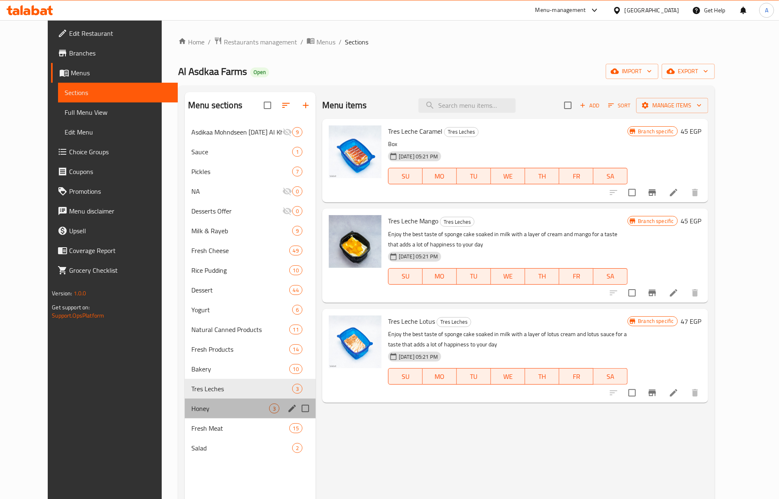
click at [203, 402] on div "Honey 3" at bounding box center [250, 409] width 131 height 20
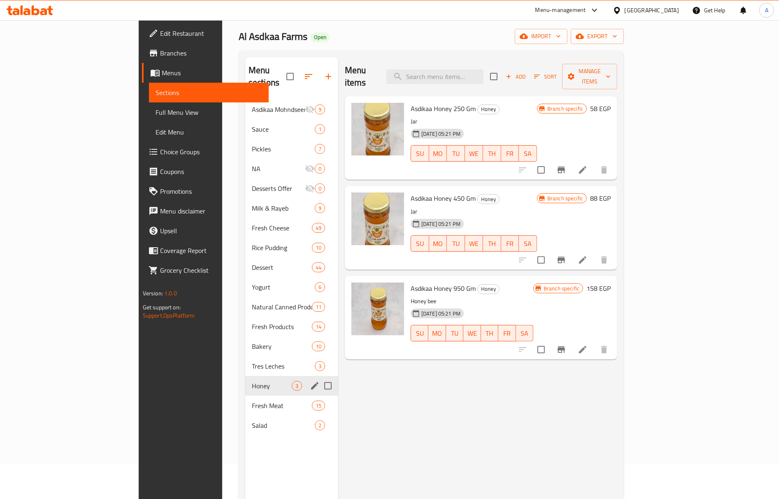
scroll to position [109, 0]
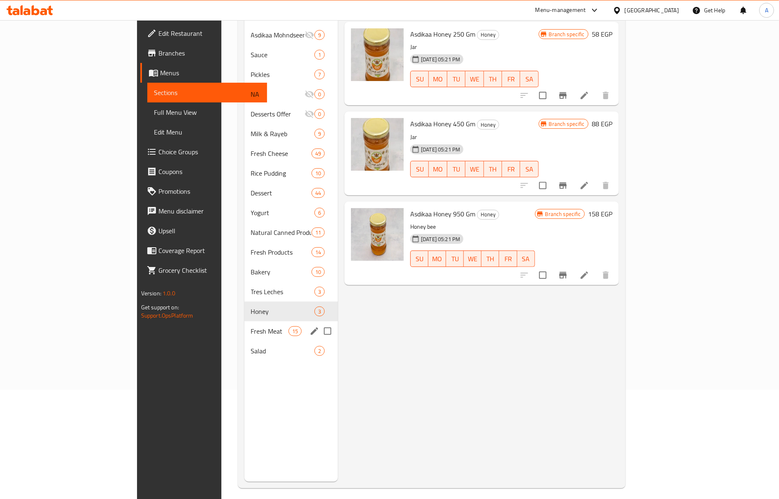
click at [251, 326] on span "Fresh Meat" at bounding box center [269, 331] width 37 height 10
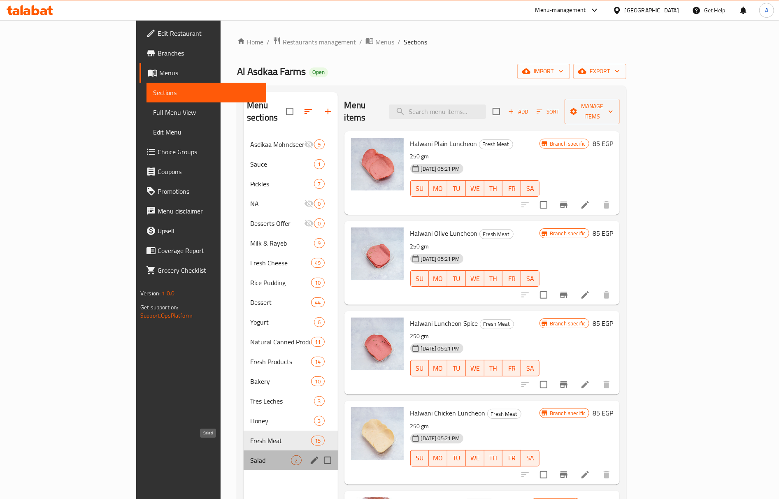
click at [250, 455] on span "Salad" at bounding box center [270, 460] width 41 height 10
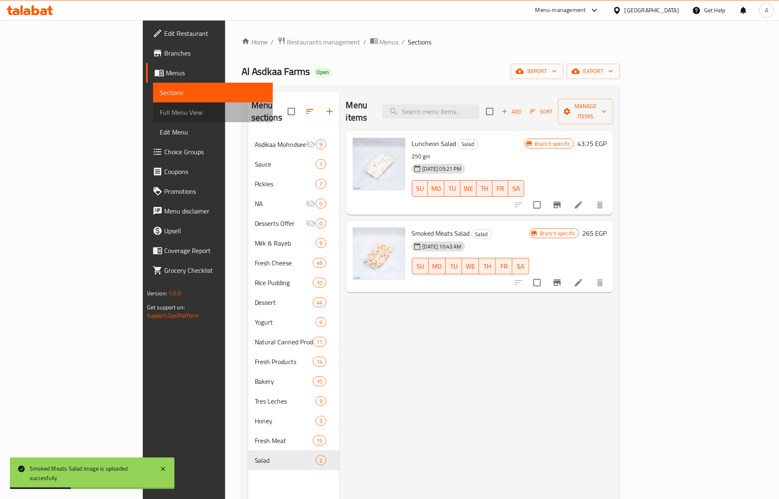
click at [160, 112] on span "Full Menu View" at bounding box center [213, 112] width 107 height 10
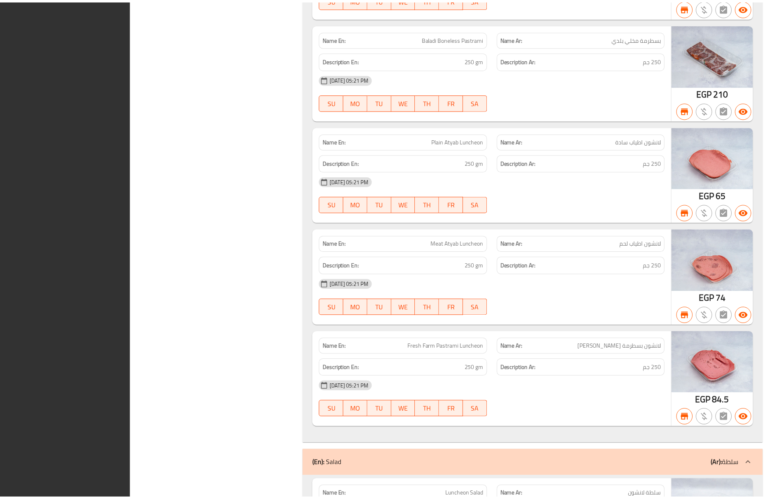
scroll to position [20693, 0]
